Goal: Find contact information

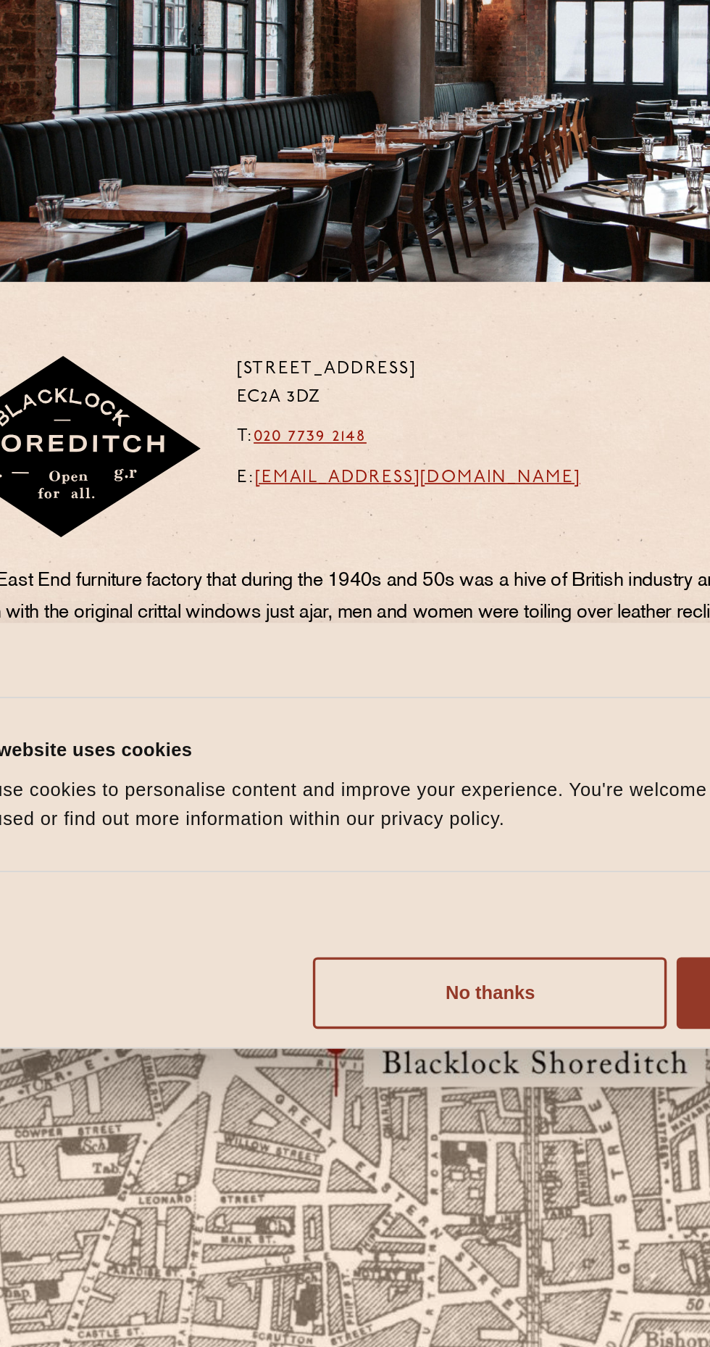
click at [240, 465] on link "[EMAIL_ADDRESS][DOMAIN_NAME]" at bounding box center [310, 462] width 191 height 11
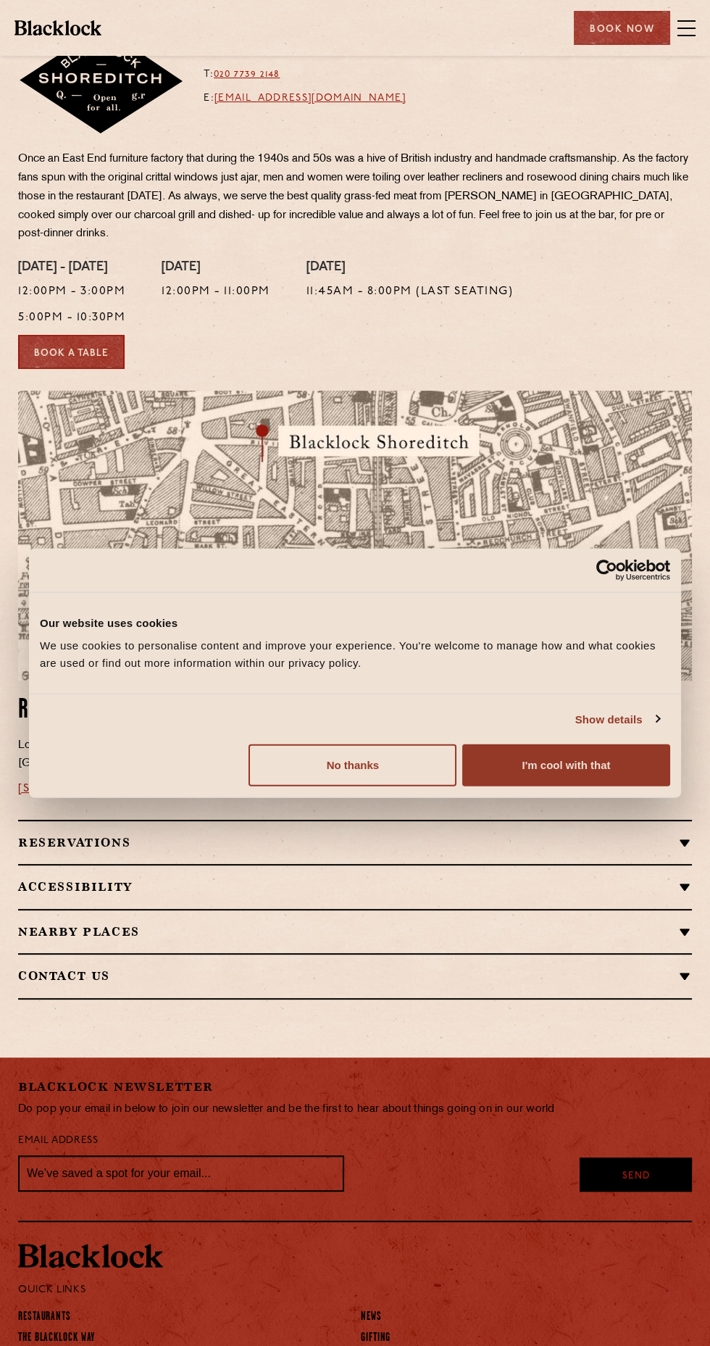
scroll to position [459, 0]
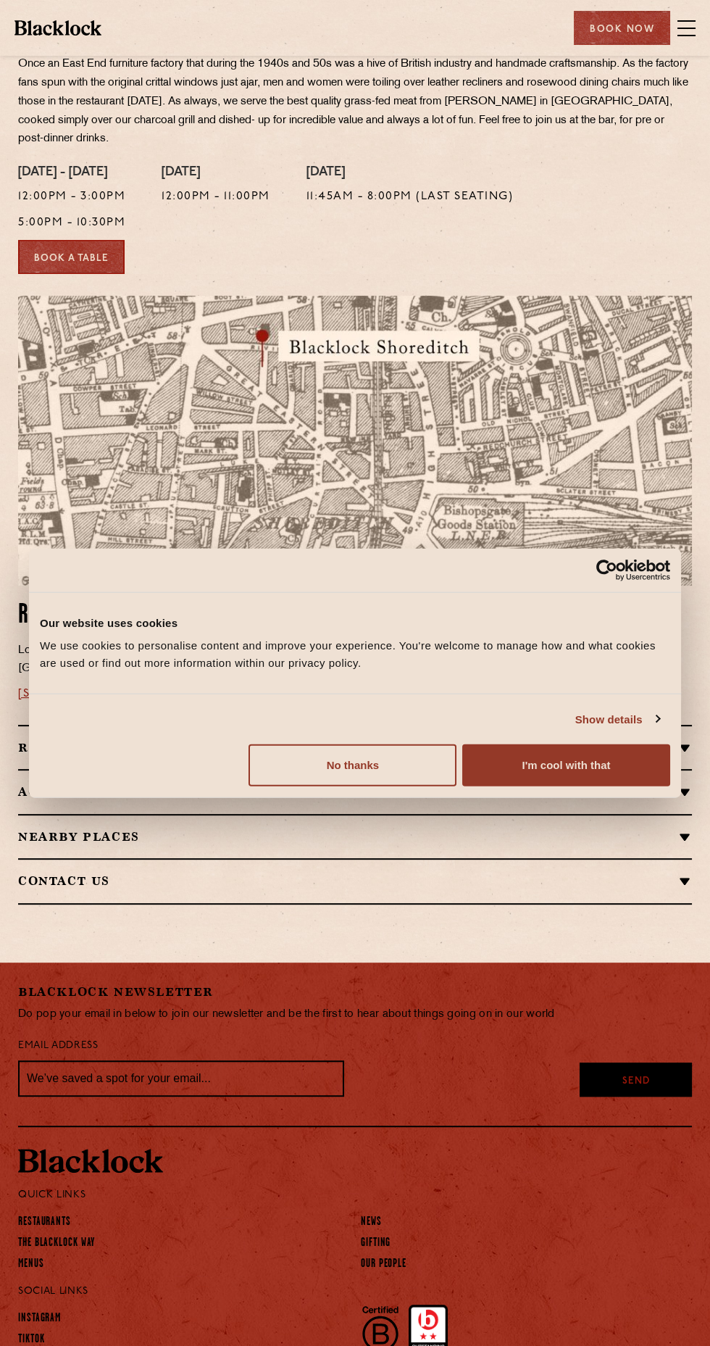
click at [318, 786] on button "No thanks" at bounding box center [353, 765] width 208 height 42
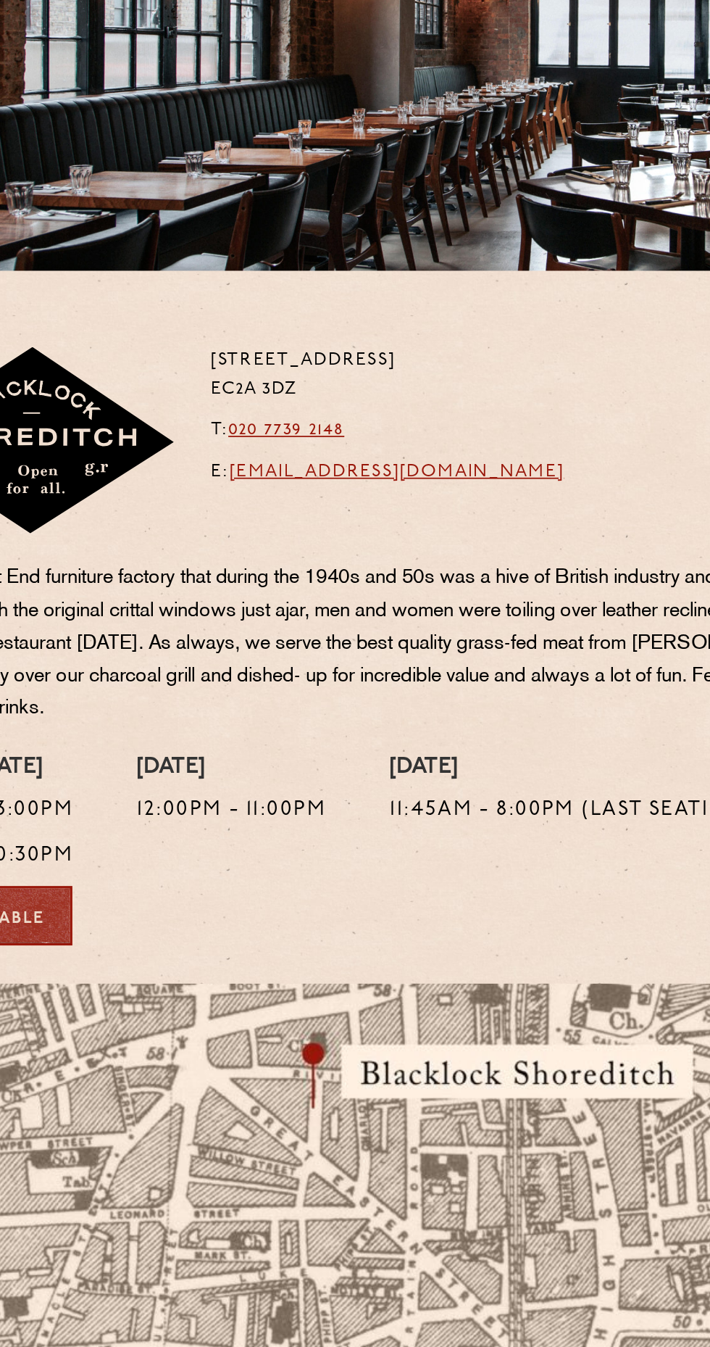
scroll to position [49, 0]
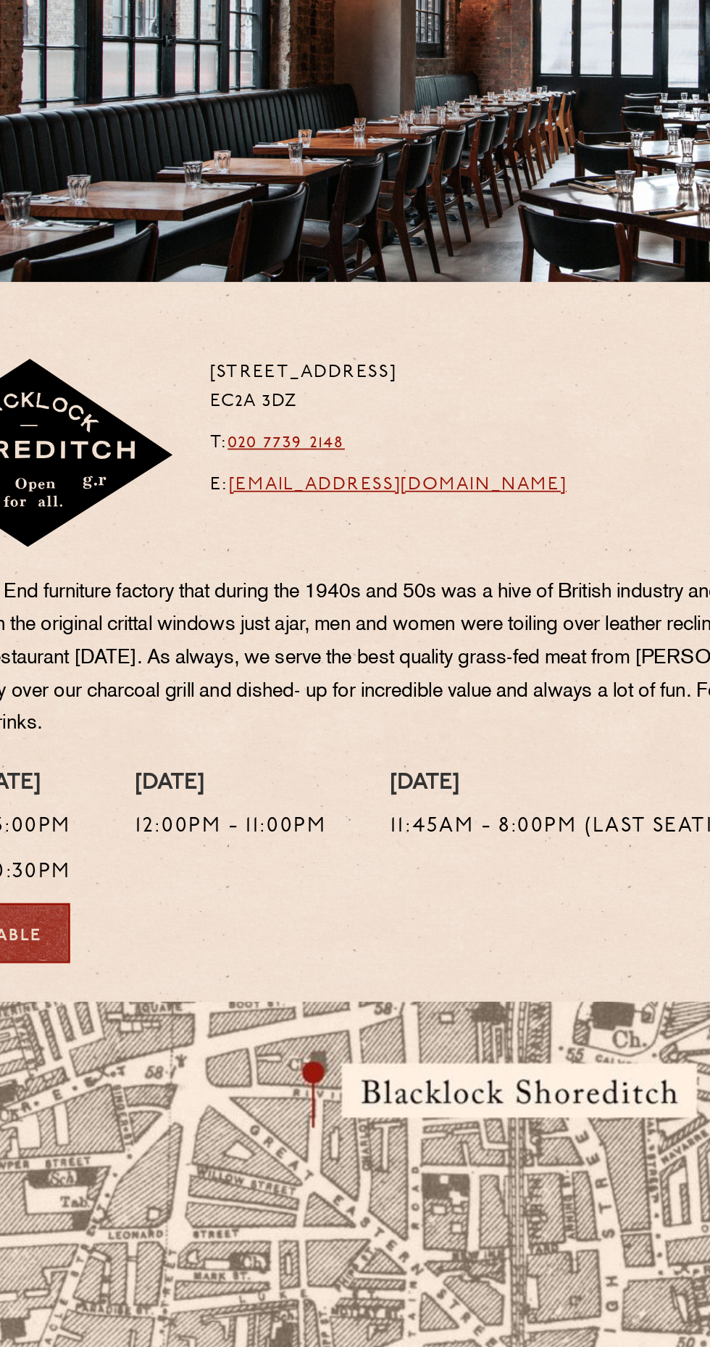
click at [294, 411] on link "[EMAIL_ADDRESS][DOMAIN_NAME]" at bounding box center [310, 414] width 191 height 11
